Goal: Task Accomplishment & Management: Manage account settings

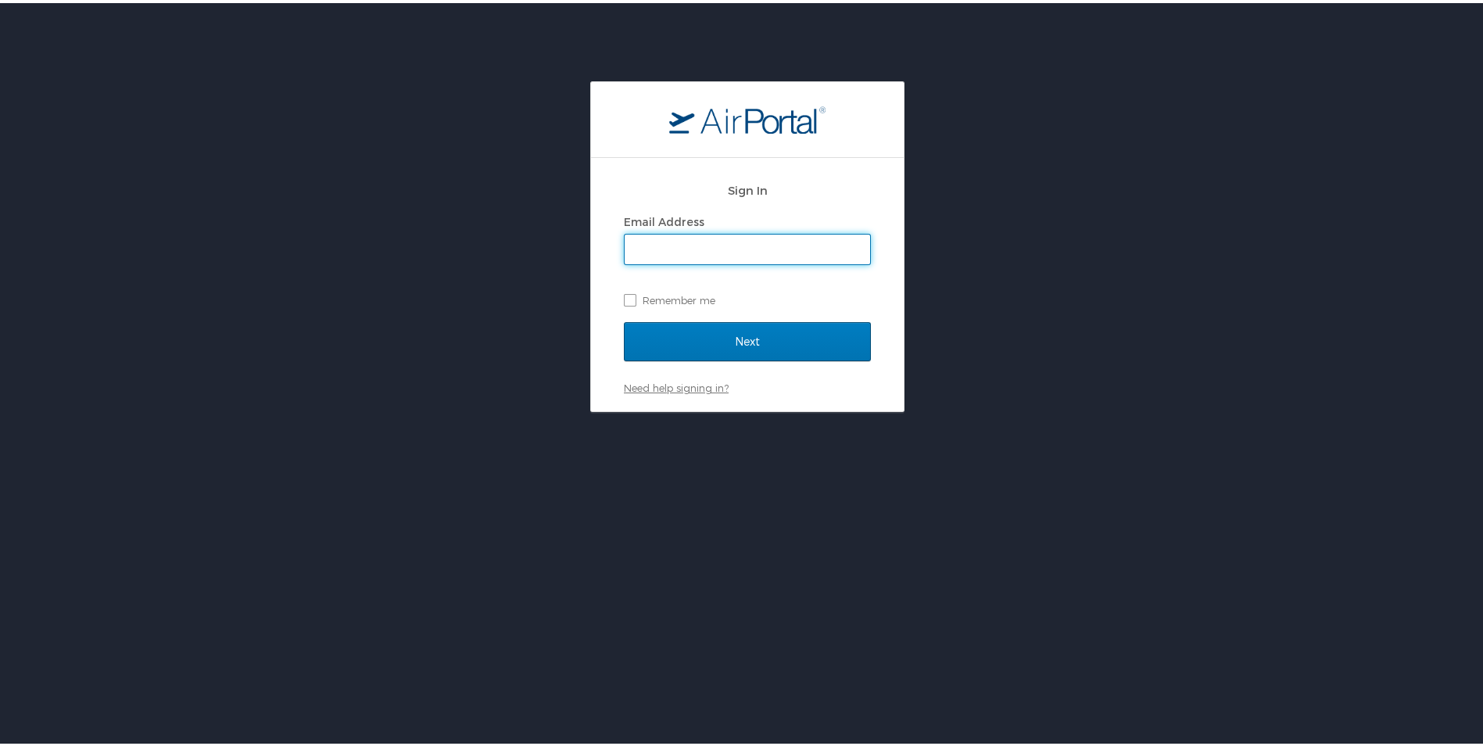
type input "[EMAIL_ADDRESS][DOMAIN_NAME]"
click at [626, 296] on label "Remember me" at bounding box center [747, 296] width 247 height 23
click at [626, 296] on input "Remember me" at bounding box center [629, 296] width 10 height 10
checkbox input "true"
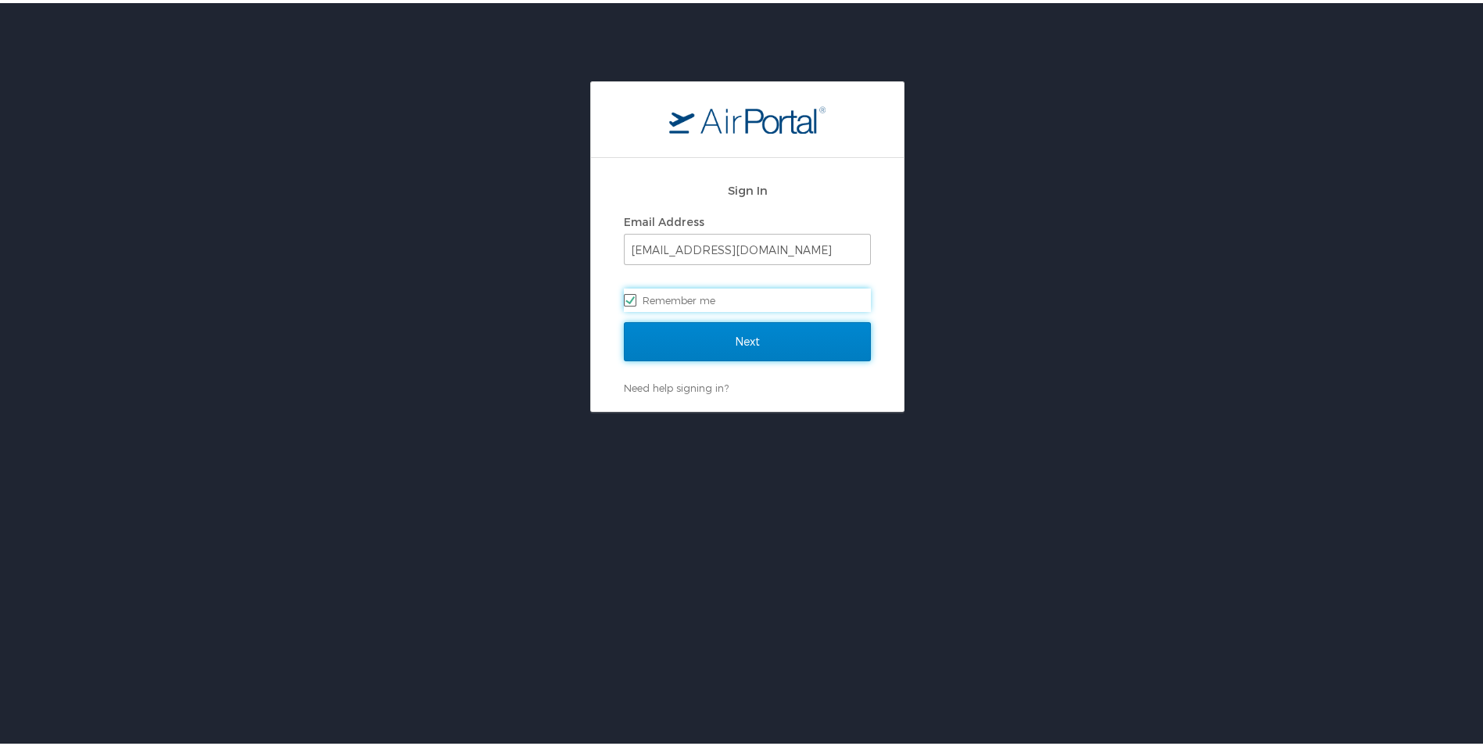
click at [683, 335] on input "Next" at bounding box center [747, 338] width 247 height 39
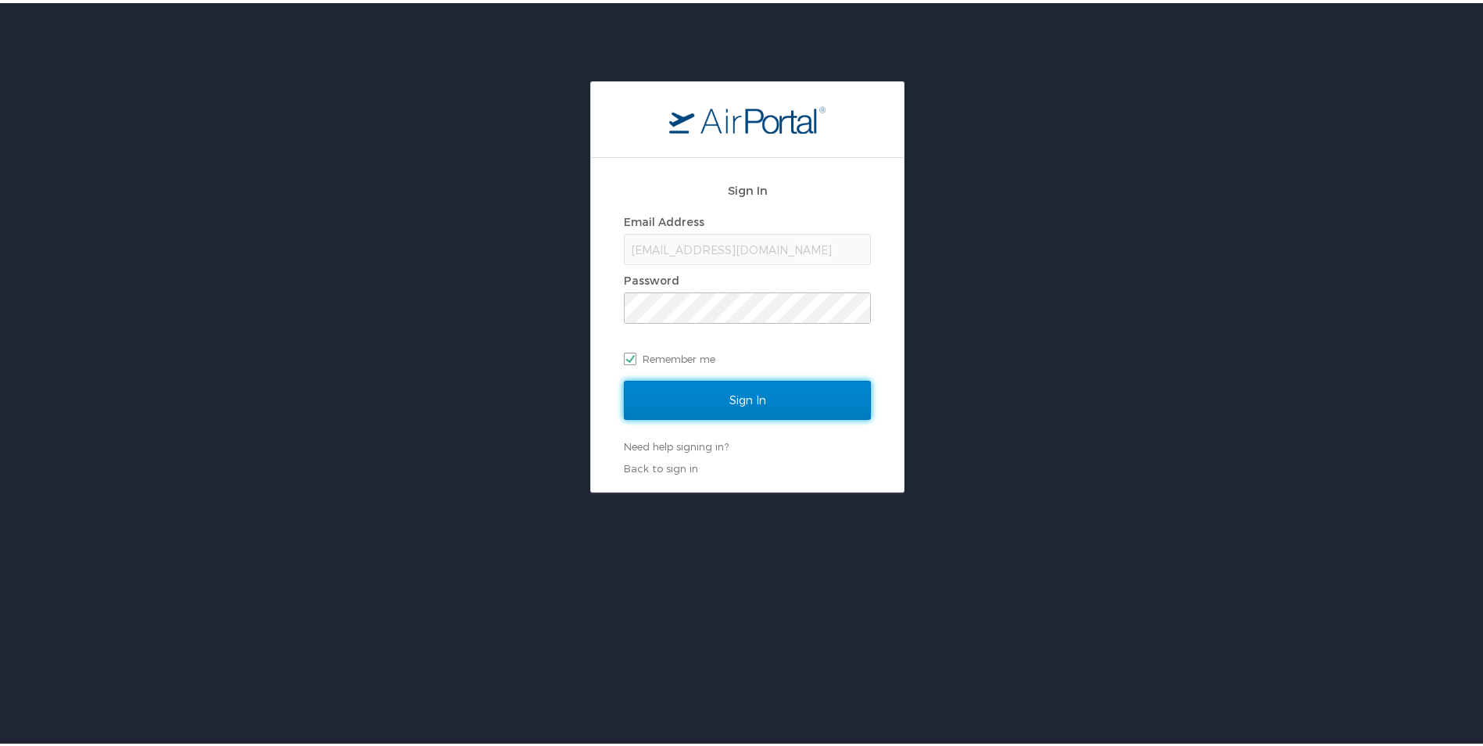
click at [672, 404] on input "Sign In" at bounding box center [747, 397] width 247 height 39
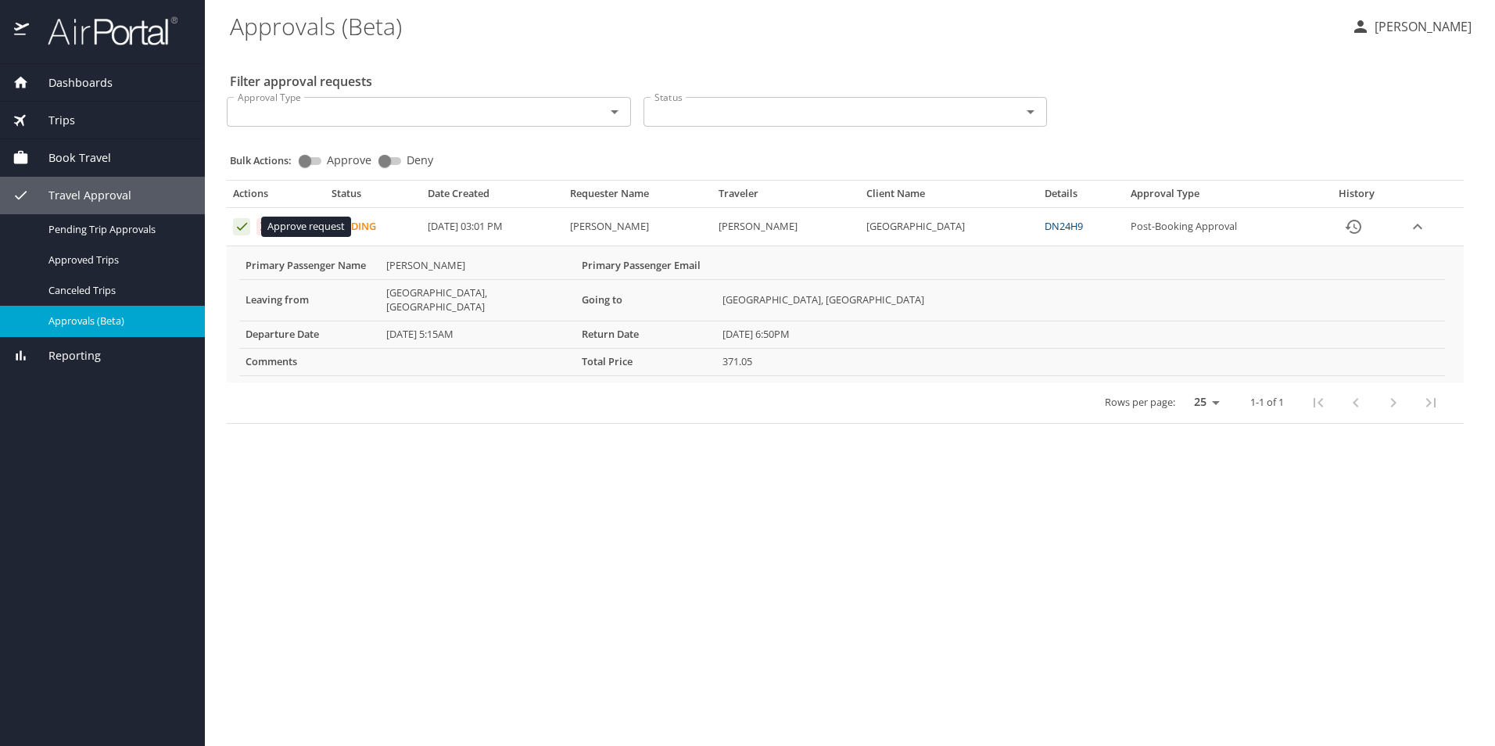
click at [237, 226] on icon "Approval table" at bounding box center [242, 226] width 15 height 15
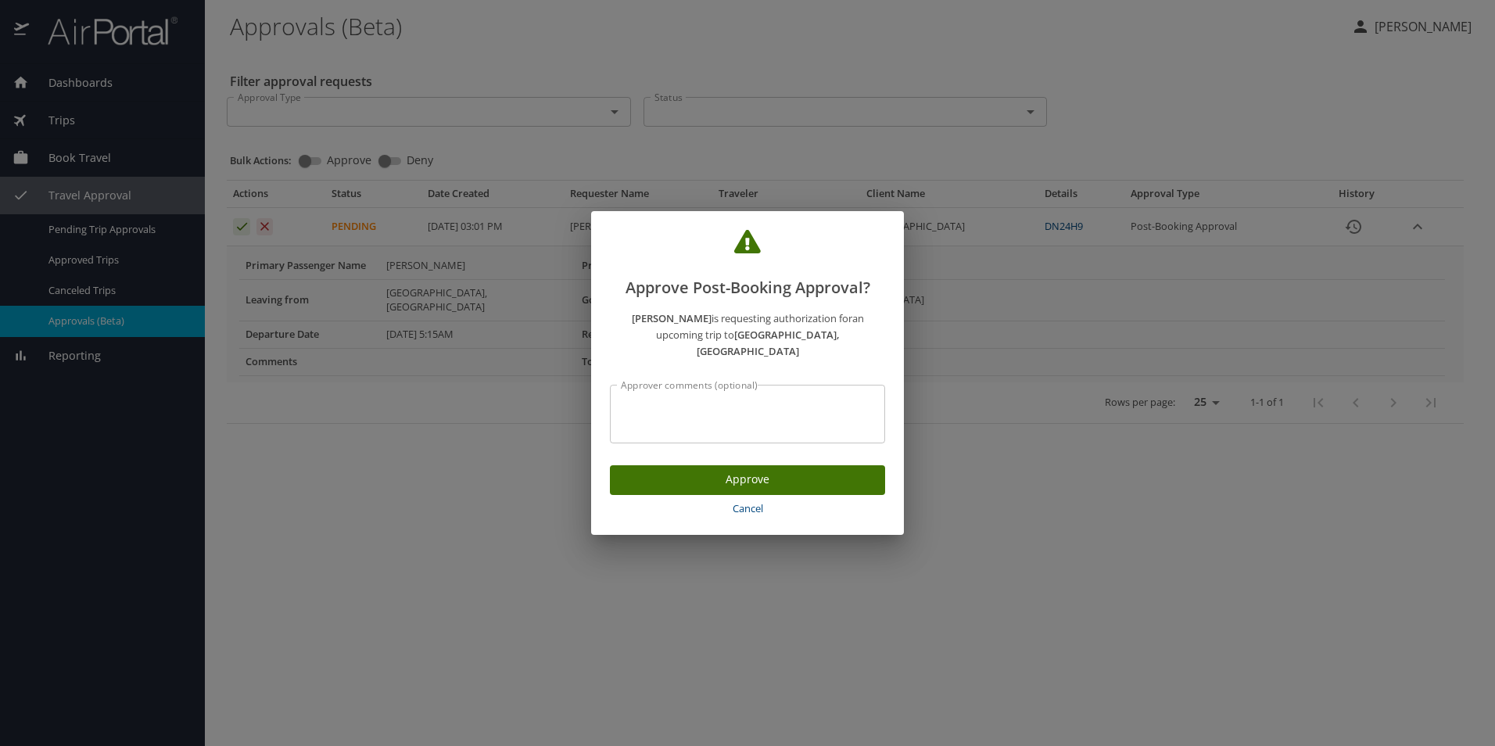
click at [772, 475] on span "Approve" at bounding box center [747, 480] width 250 height 20
